Goal: Task Accomplishment & Management: Manage account settings

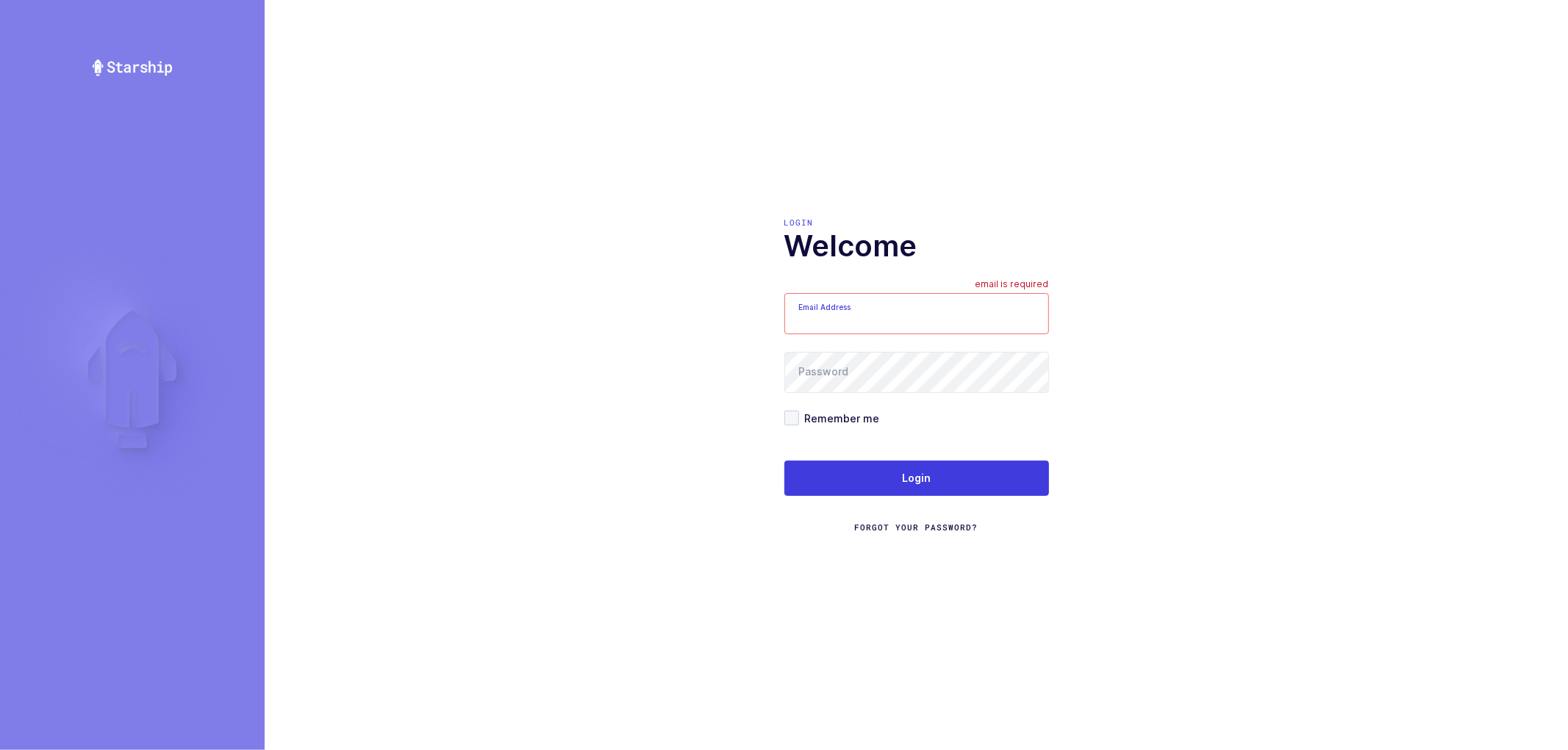
click at [895, 326] on input "Email Address" at bounding box center [916, 313] width 264 height 41
type input "[PERSON_NAME][EMAIL_ADDRESS][DOMAIN_NAME]"
click at [793, 414] on span at bounding box center [792, 418] width 15 height 15
click at [799, 411] on input "Remember me" at bounding box center [799, 411] width 0 height 0
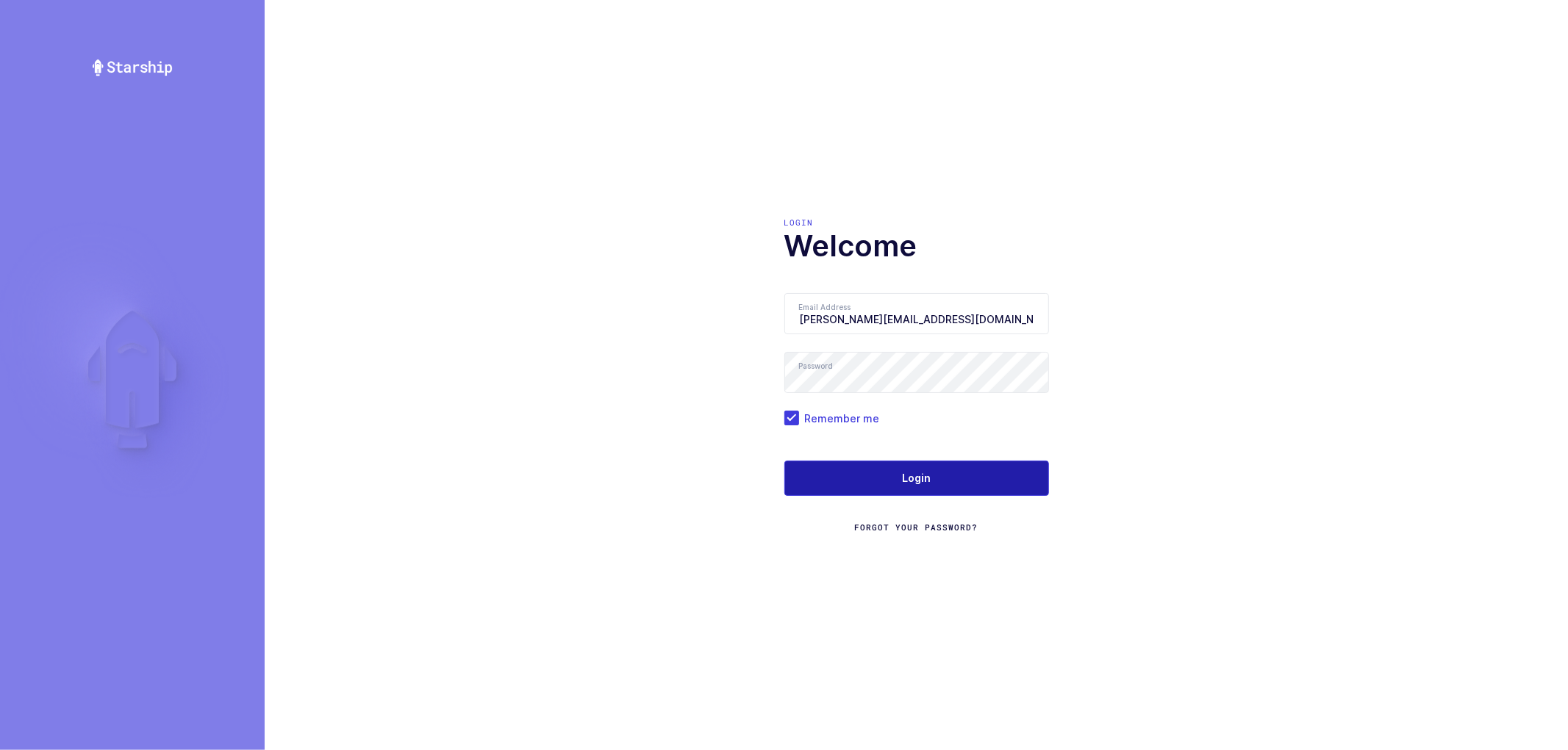
click at [899, 478] on button "Login" at bounding box center [916, 478] width 264 height 35
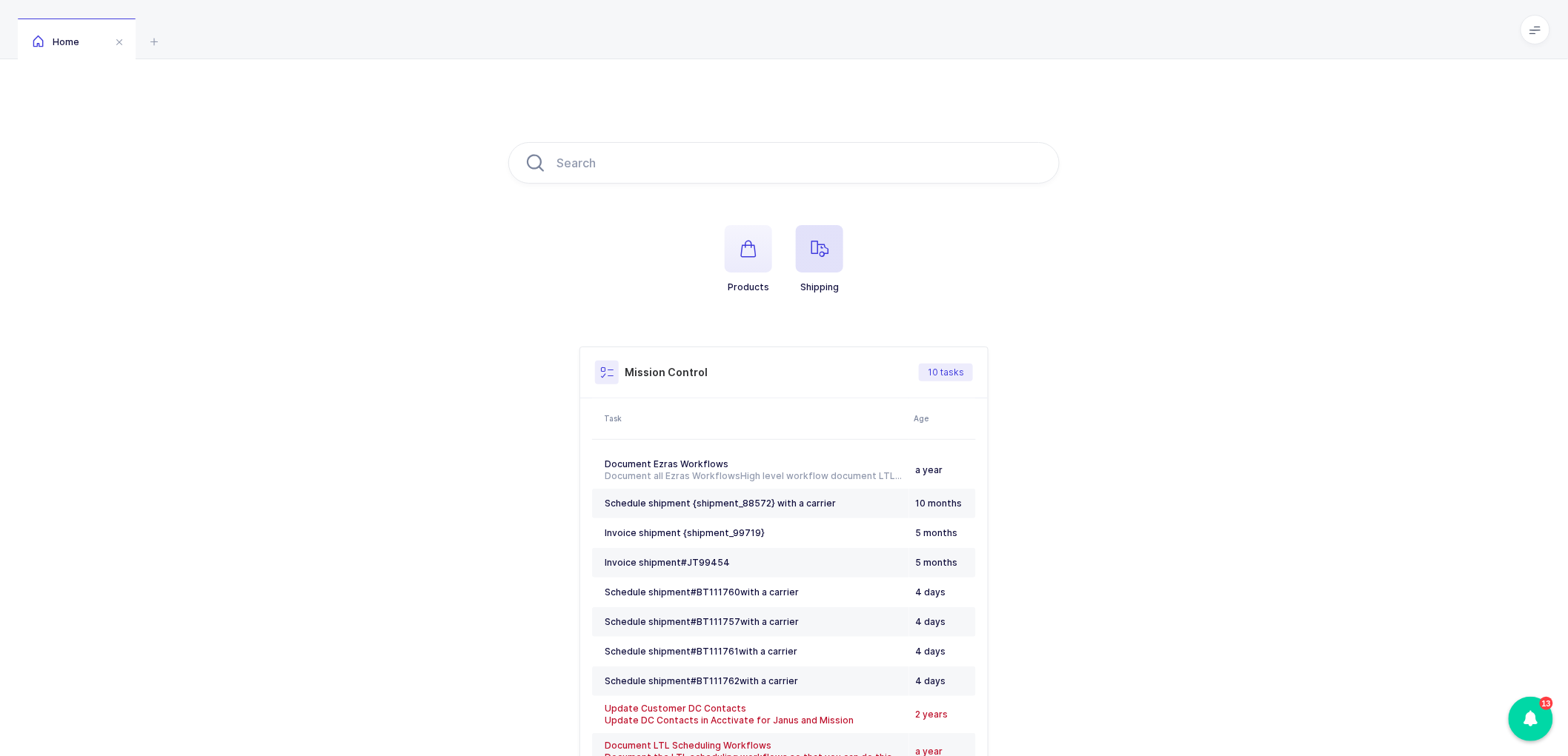
click at [818, 247] on icon "button" at bounding box center [819, 249] width 18 height 18
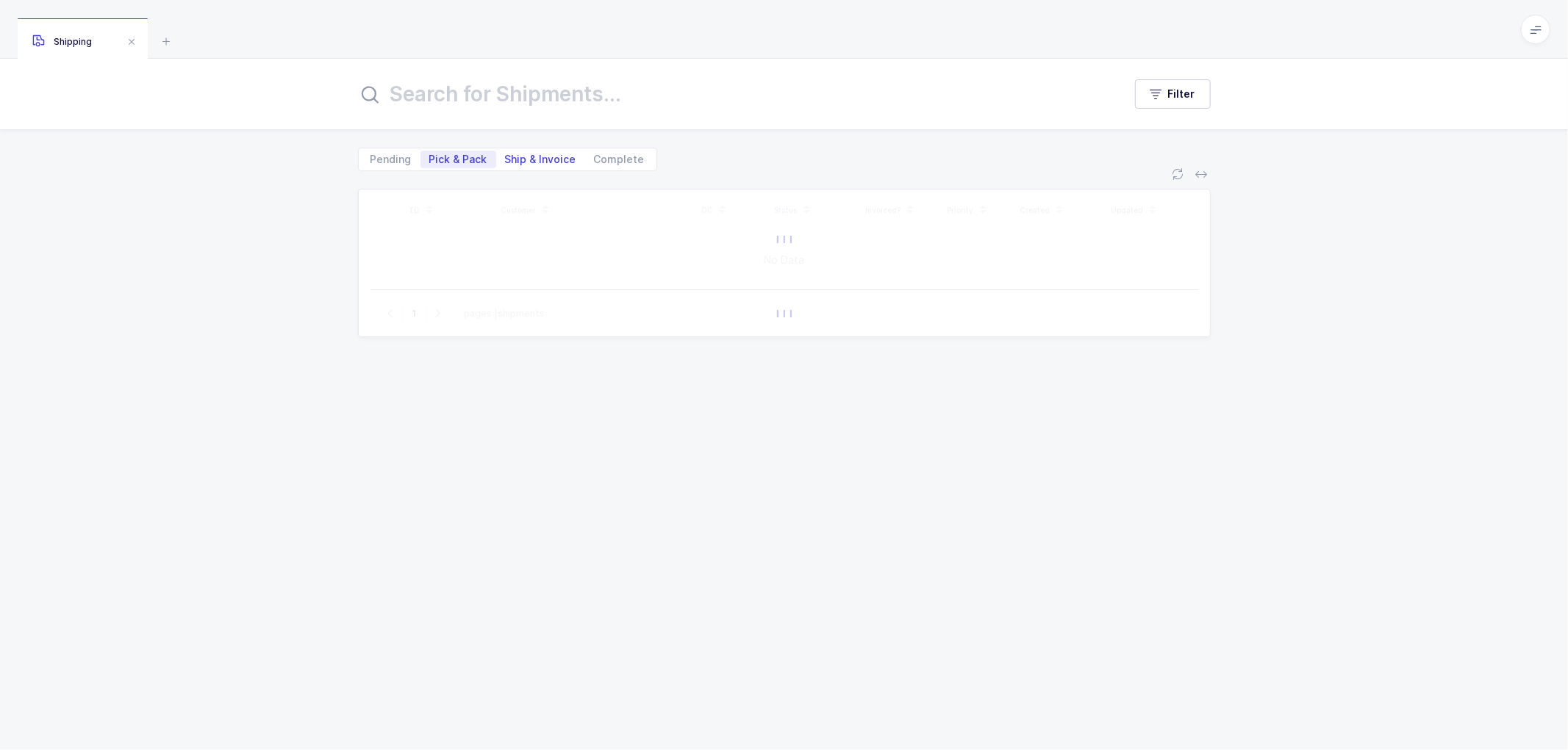
click at [528, 154] on span "Ship & Invoice" at bounding box center [541, 159] width 72 height 10
click at [506, 152] on input "Ship & Invoice" at bounding box center [500, 155] width 9 height 9
radio input "true"
radio input "false"
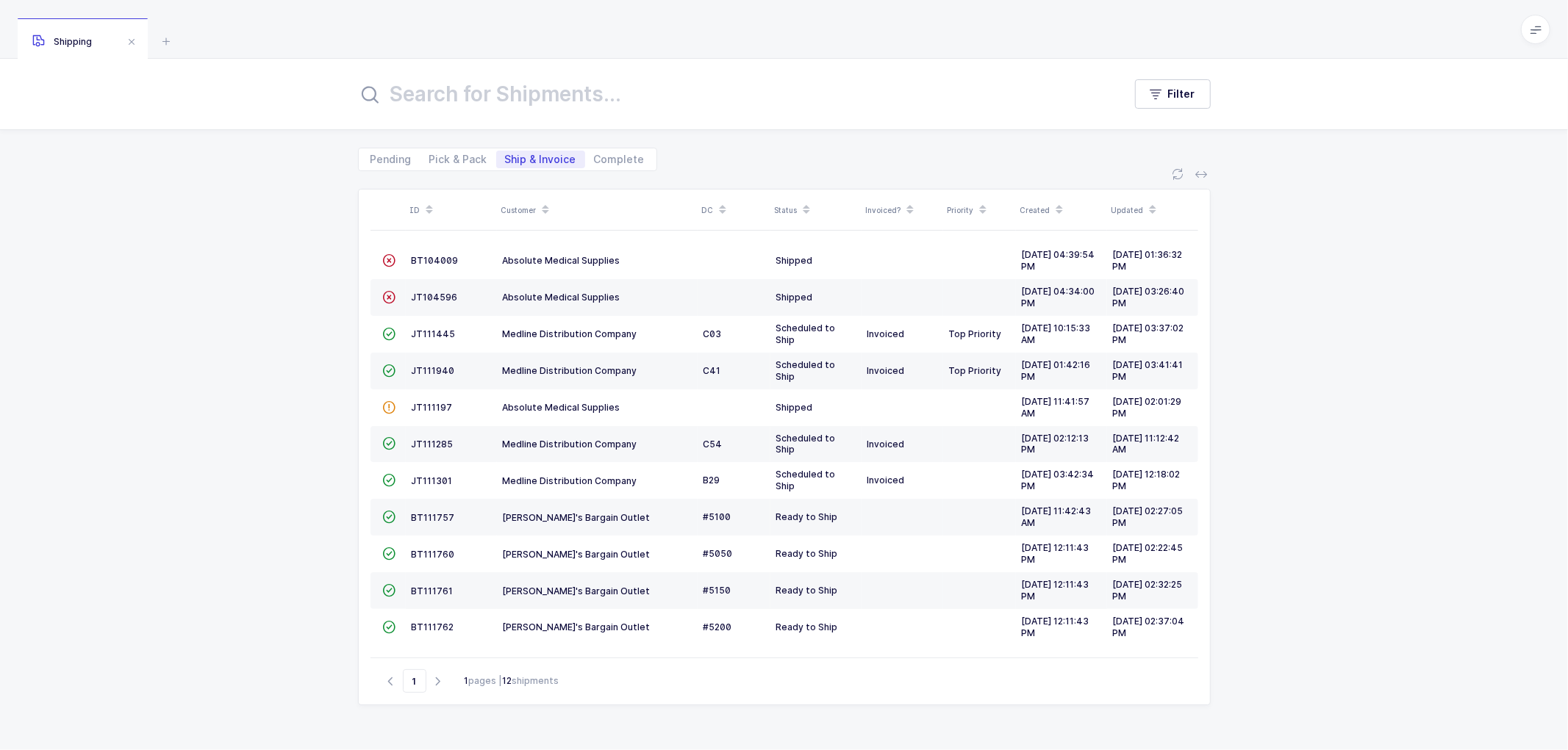
click at [544, 202] on icon at bounding box center [545, 205] width 8 height 8
click at [222, 328] on div "ID Customer DC Status Invoiced? Priority Created Updated  BT104009 Absolute Me…" at bounding box center [784, 460] width 1568 height 579
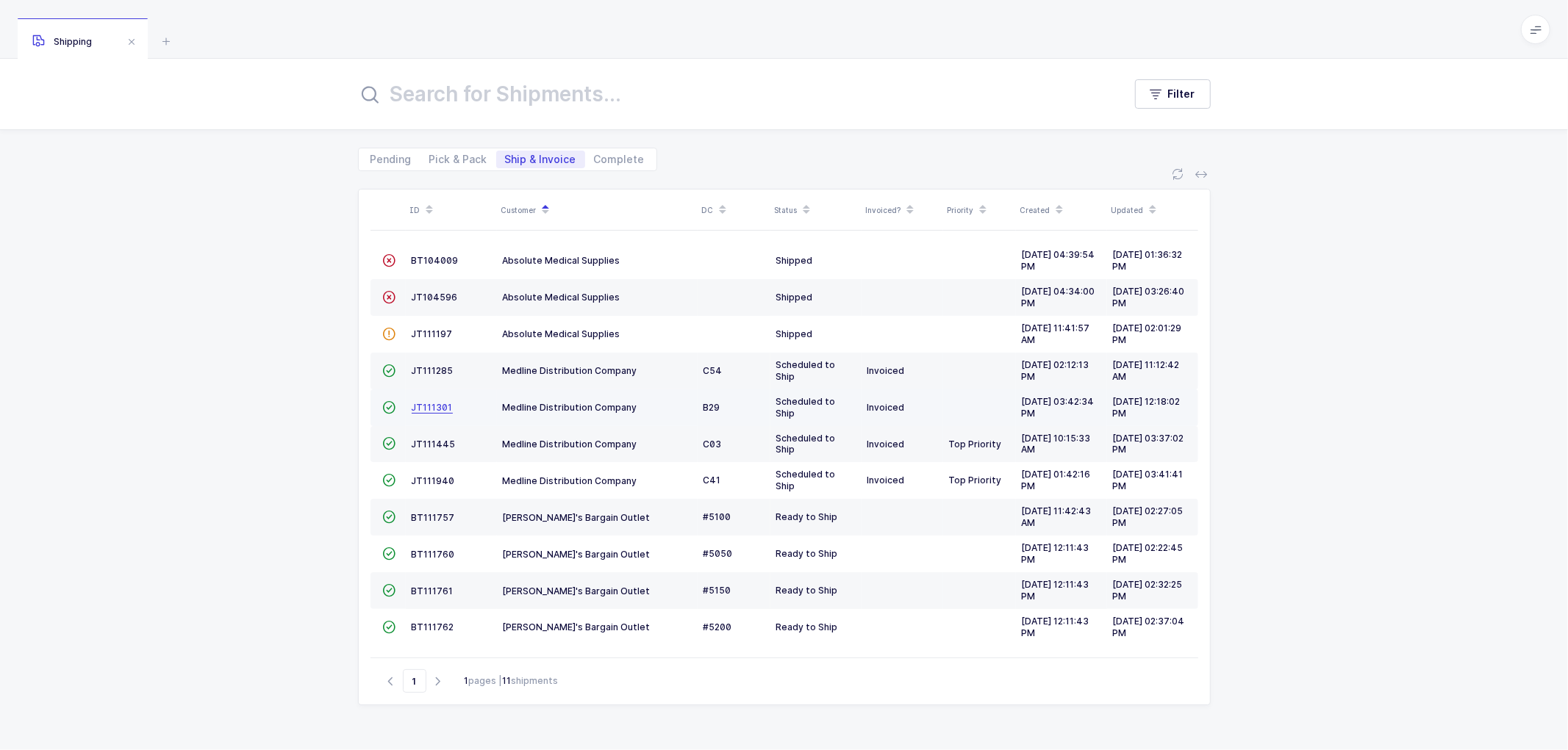
click at [427, 402] on span "JT111301" at bounding box center [432, 407] width 41 height 11
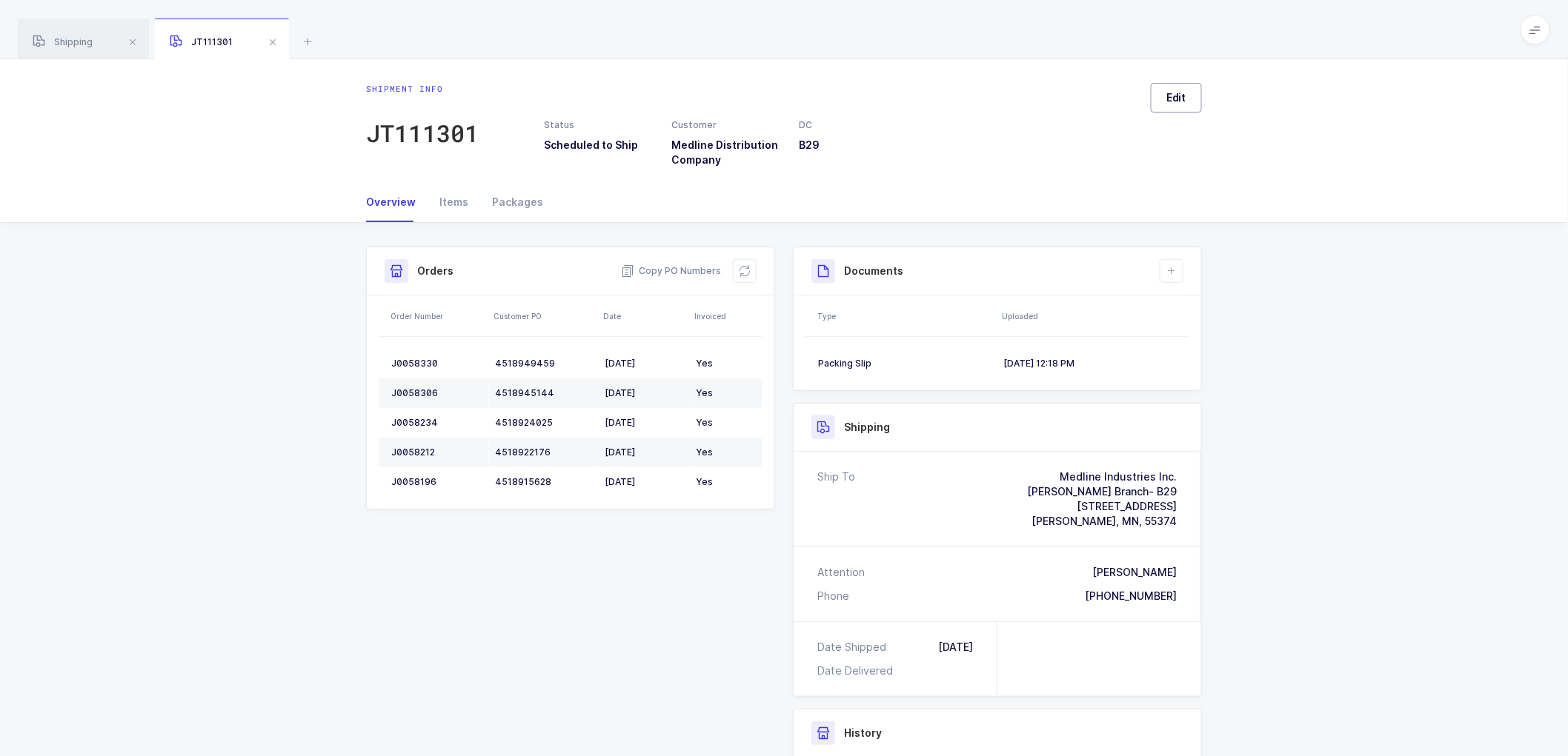
drag, startPoint x: 1159, startPoint y: 87, endPoint x: 1195, endPoint y: 100, distance: 38.3
click at [1171, 89] on button "Edit" at bounding box center [1176, 97] width 51 height 29
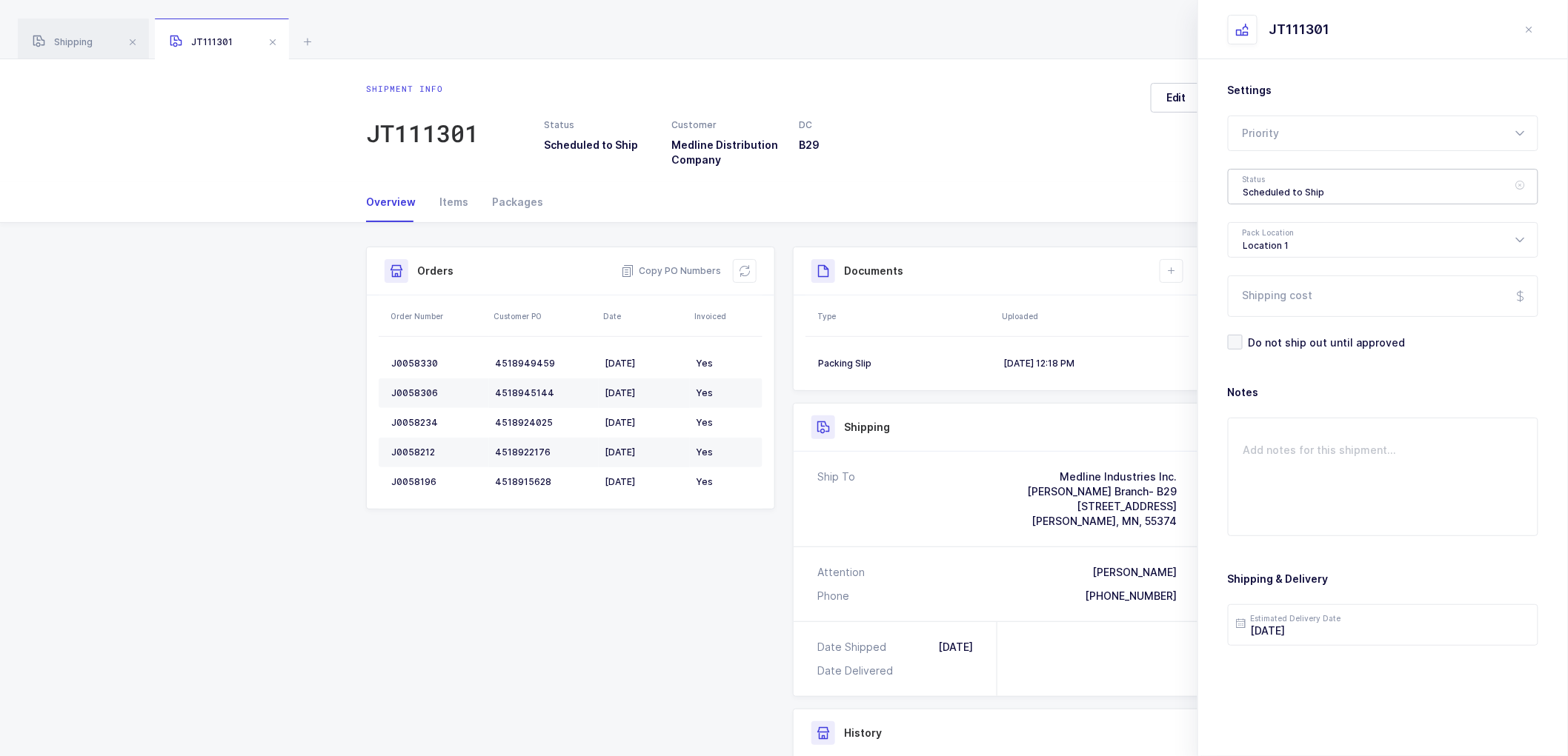
drag, startPoint x: 1277, startPoint y: 181, endPoint x: 1320, endPoint y: 227, distance: 63.0
click at [1277, 183] on div "Scheduled to Ship" at bounding box center [1382, 186] width 310 height 35
click at [1273, 295] on span "Shipped" at bounding box center [1265, 300] width 42 height 13
type input "Shipped"
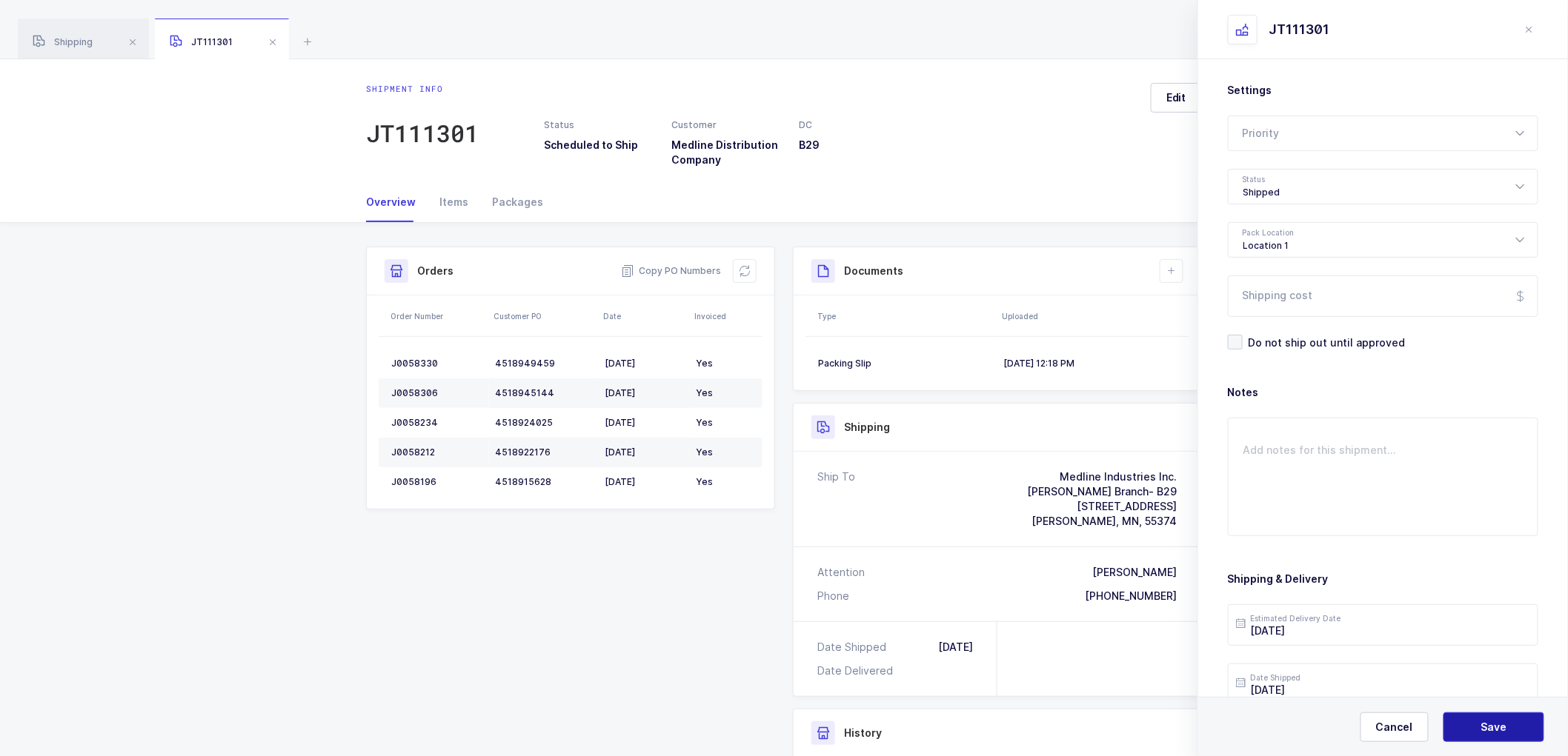
click at [1492, 728] on span "Save" at bounding box center [1494, 727] width 26 height 15
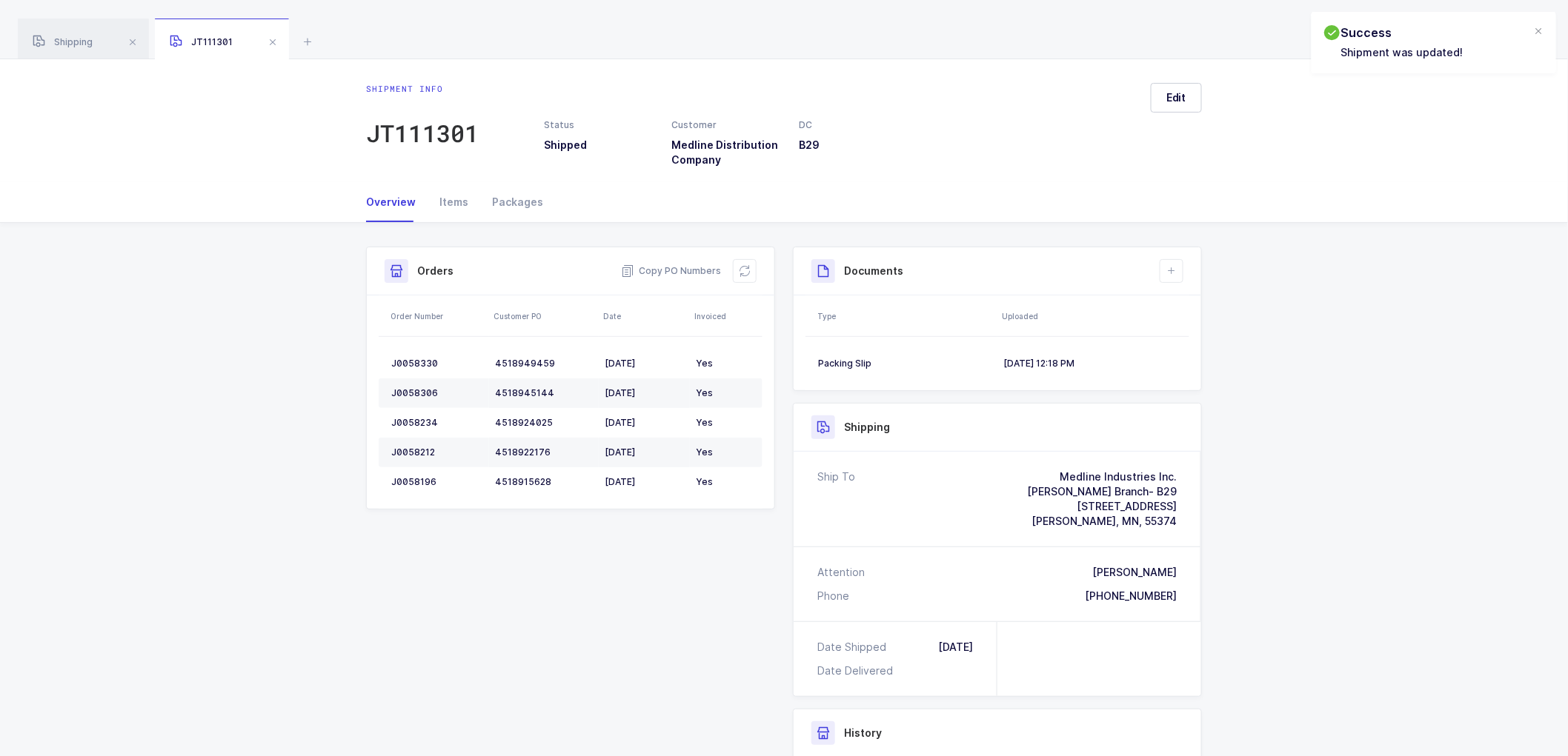
drag, startPoint x: 1181, startPoint y: 269, endPoint x: 1182, endPoint y: 313, distance: 44.0
click at [1180, 272] on button at bounding box center [1171, 271] width 24 height 24
click at [1201, 333] on li "Upload Document" at bounding box center [1221, 337] width 110 height 24
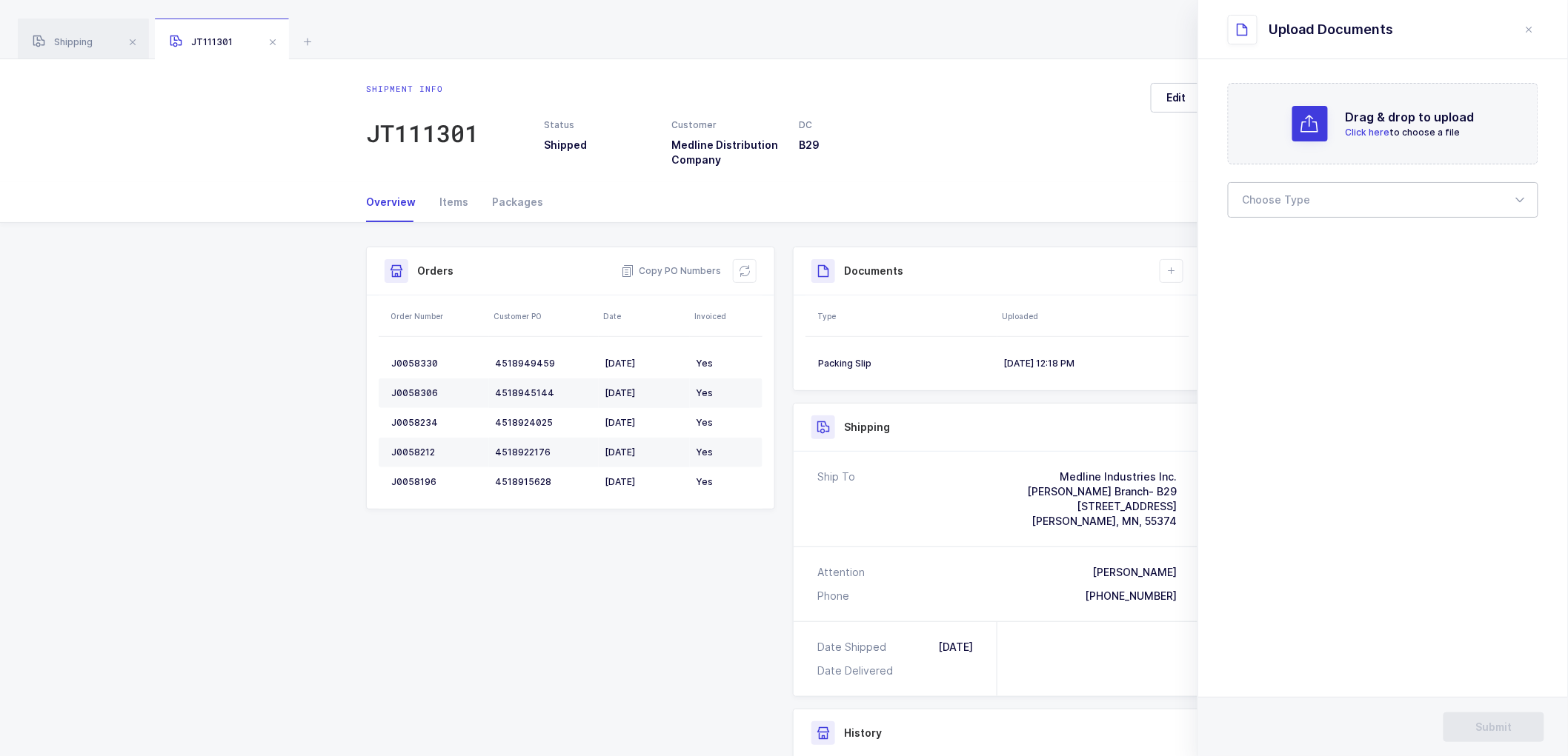
drag, startPoint x: 1279, startPoint y: 197, endPoint x: 1275, endPoint y: 235, distance: 38.2
click at [1279, 197] on div at bounding box center [1382, 200] width 310 height 35
drag, startPoint x: 1264, startPoint y: 245, endPoint x: 1203, endPoint y: 370, distance: 139.1
click at [1264, 245] on span "Bill of Lading" at bounding box center [1276, 246] width 66 height 13
type input "Bill of Lading"
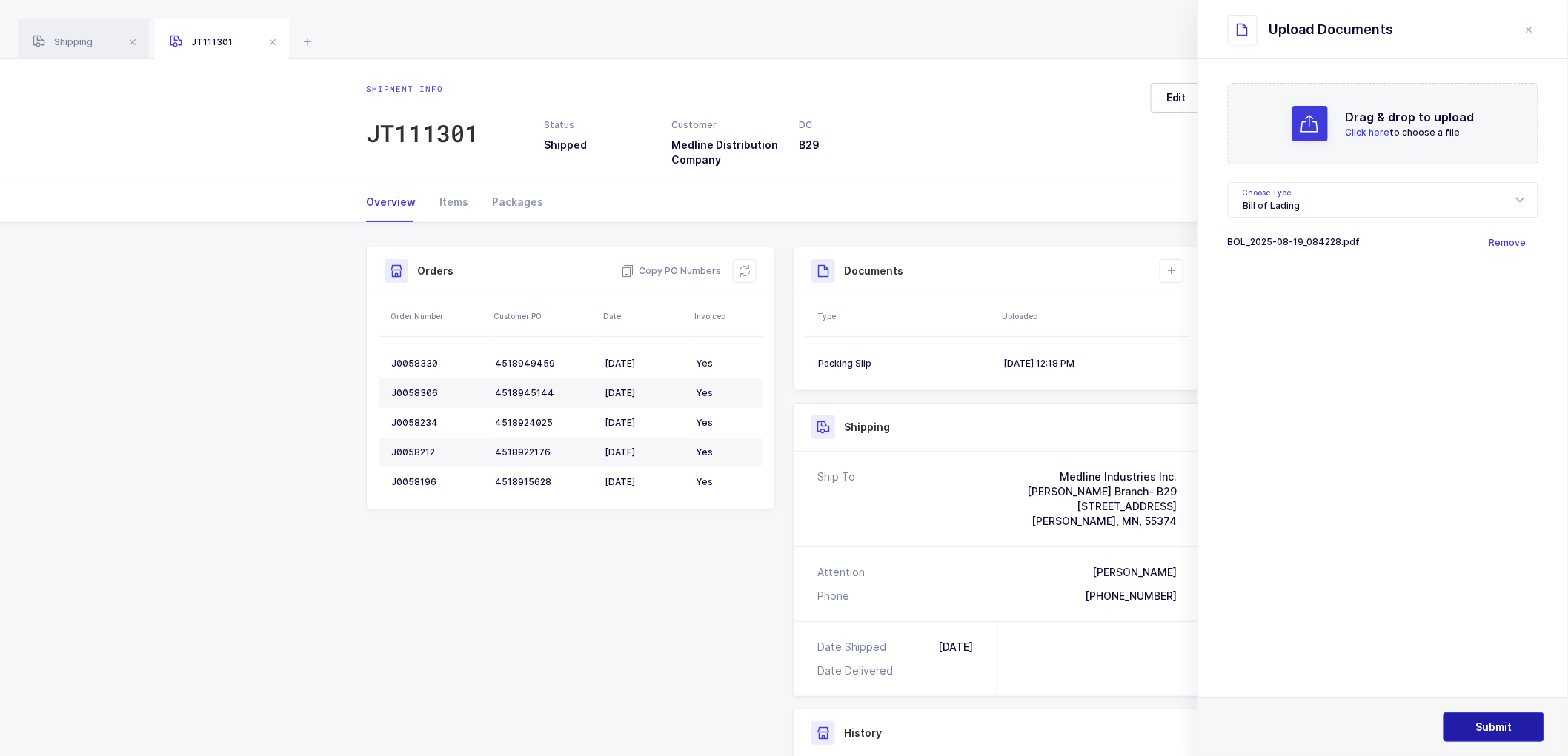
drag, startPoint x: 1486, startPoint y: 722, endPoint x: 1477, endPoint y: 700, distance: 23.8
click at [1485, 719] on button "Submit" at bounding box center [1494, 727] width 101 height 29
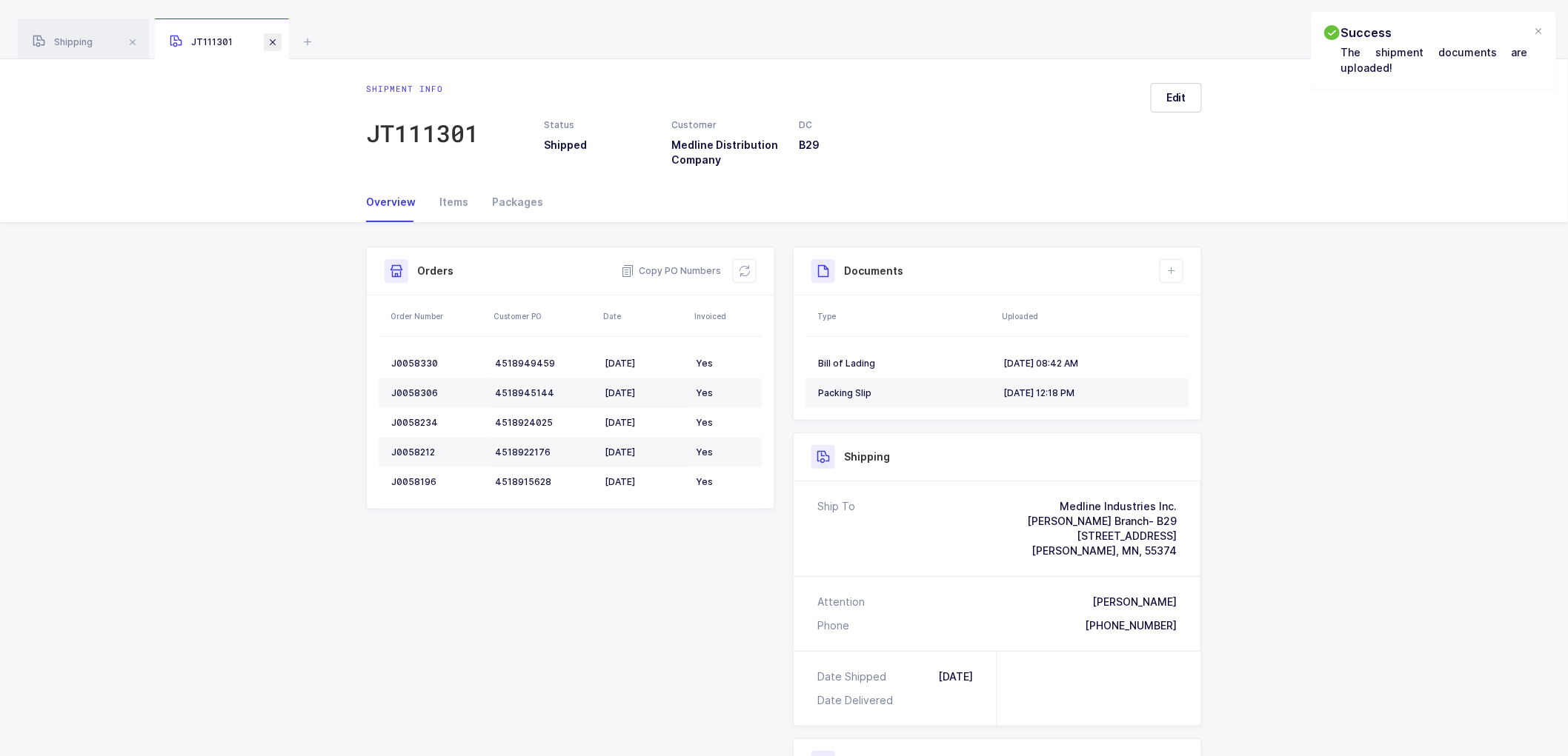
click at [271, 42] on span at bounding box center [272, 42] width 18 height 18
